Goal: Task Accomplishment & Management: Use online tool/utility

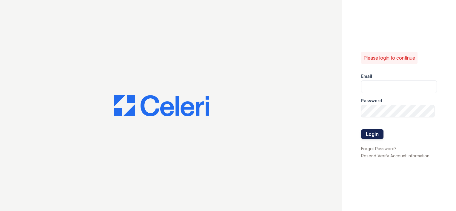
type input "arrivebrentwood@trinity-pm.com"
click at [373, 132] on button "Login" at bounding box center [372, 134] width 22 height 10
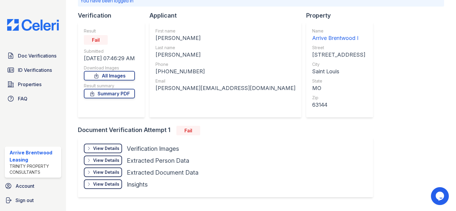
scroll to position [60, 0]
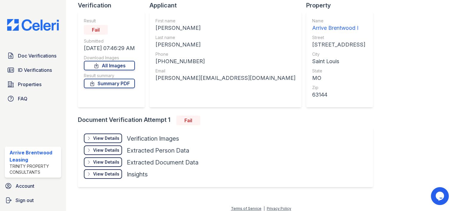
click at [97, 137] on div "View Details" at bounding box center [106, 138] width 26 height 6
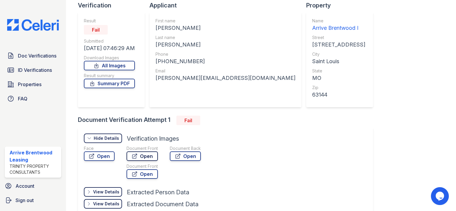
click at [136, 154] on icon at bounding box center [134, 156] width 4 height 4
